Goal: Navigation & Orientation: Find specific page/section

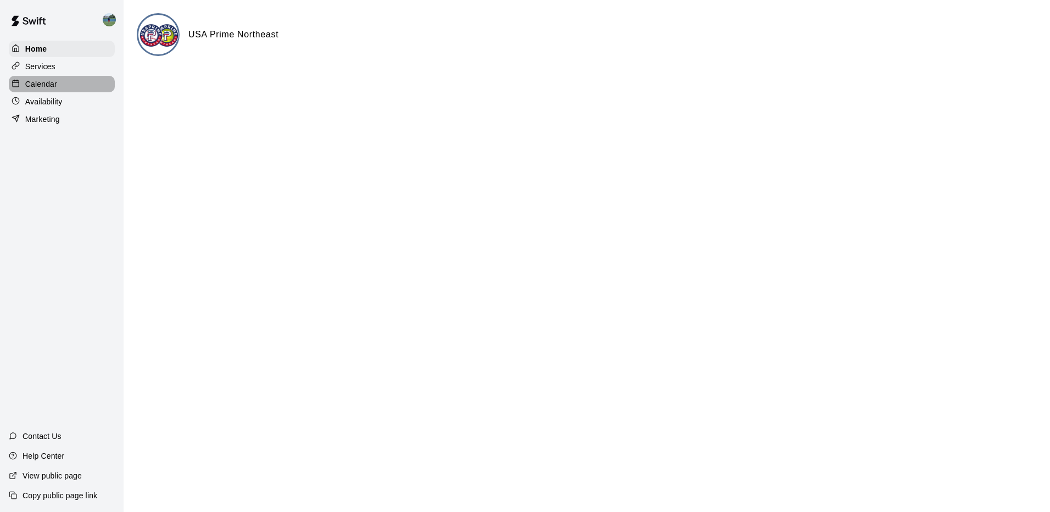
click at [49, 83] on p "Calendar" at bounding box center [41, 84] width 32 height 11
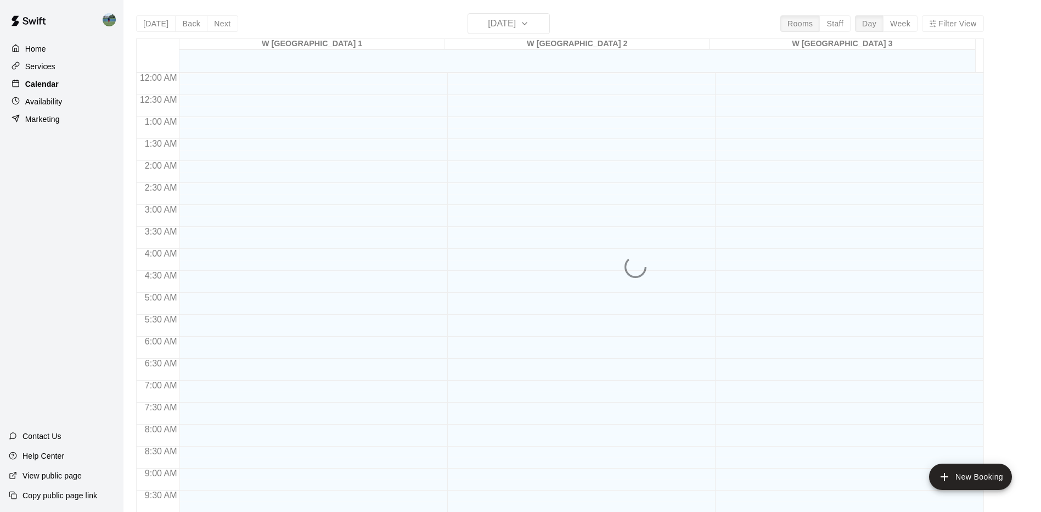
scroll to position [570, 0]
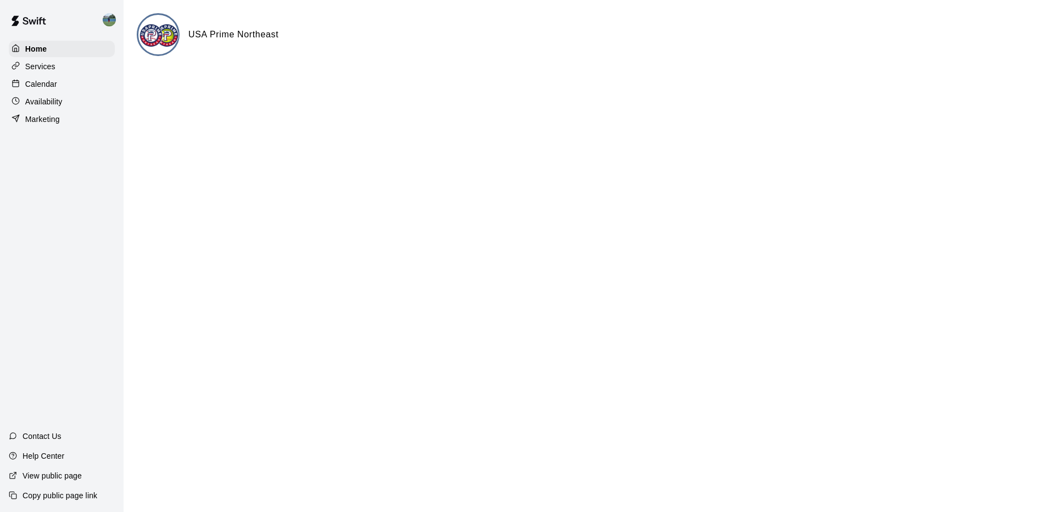
click at [50, 87] on p "Calendar" at bounding box center [41, 84] width 32 height 11
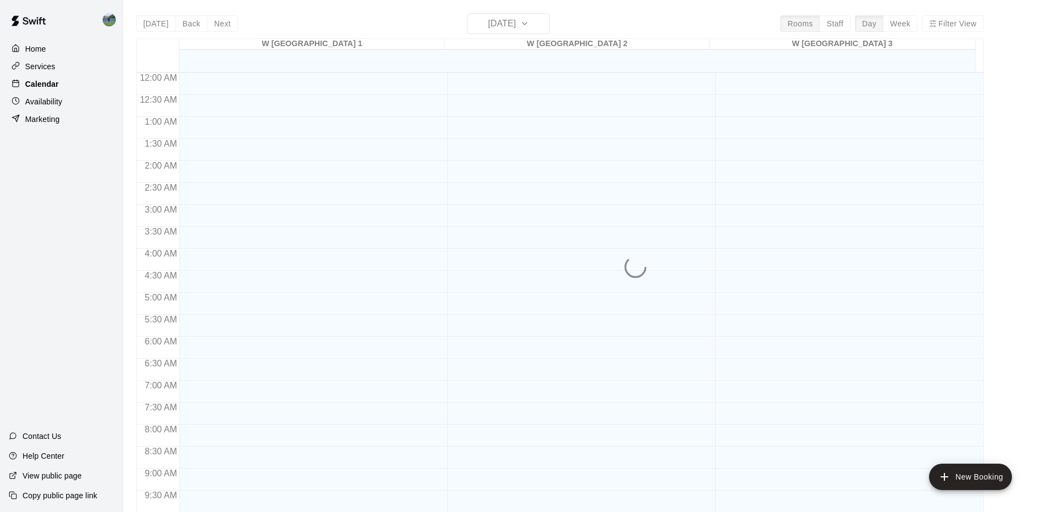
scroll to position [570, 0]
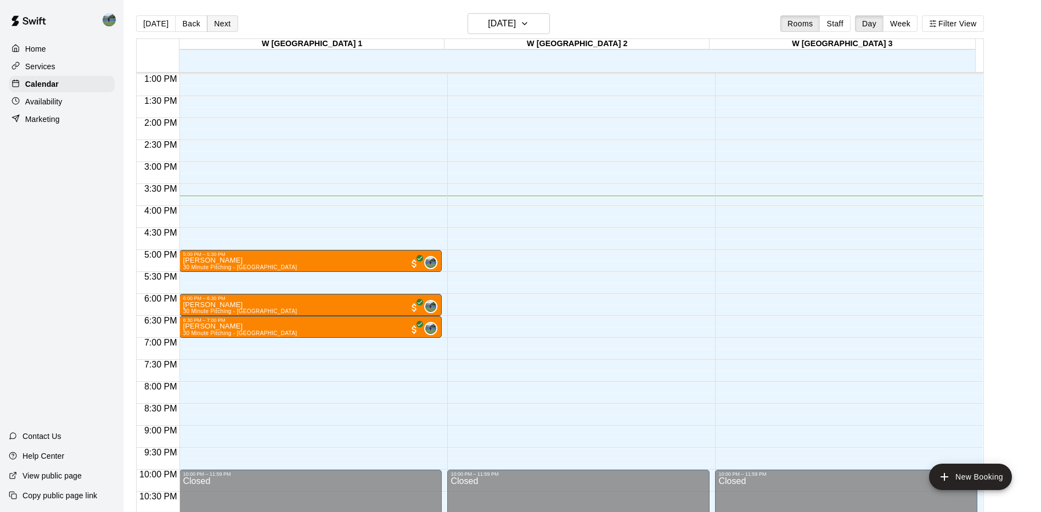
click at [218, 21] on button "Next" at bounding box center [222, 23] width 31 height 16
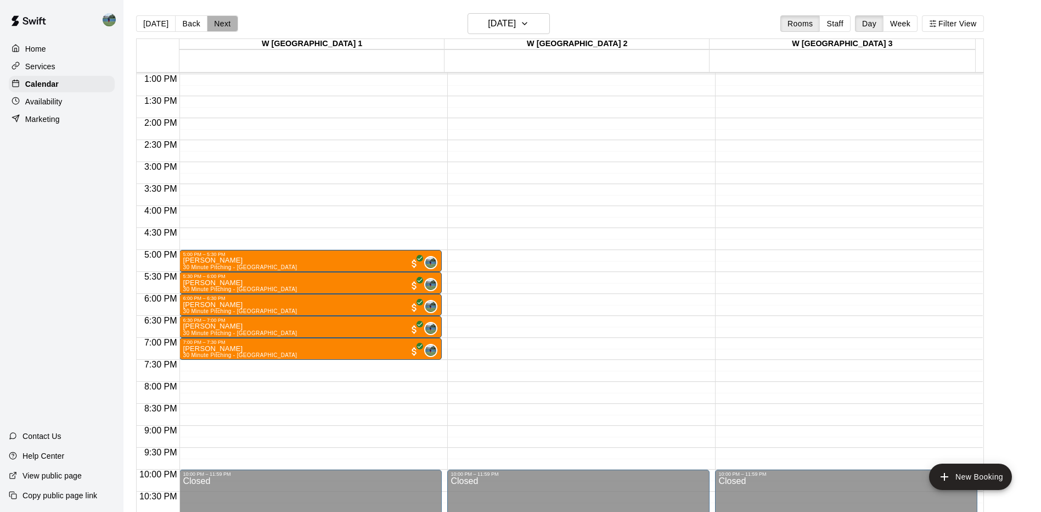
click at [216, 25] on button "Next" at bounding box center [222, 23] width 31 height 16
